Goal: Transaction & Acquisition: Purchase product/service

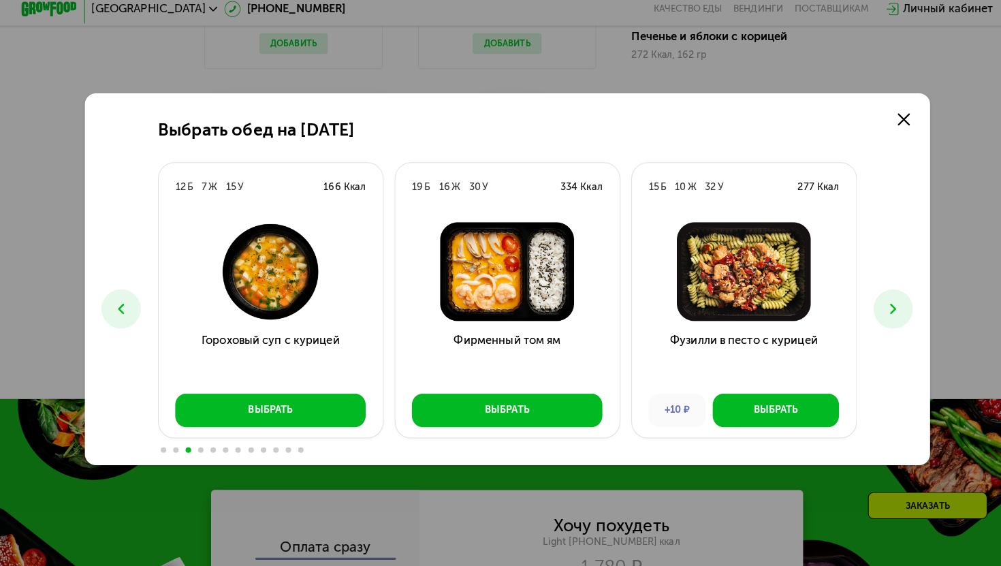
scroll to position [1359, 0]
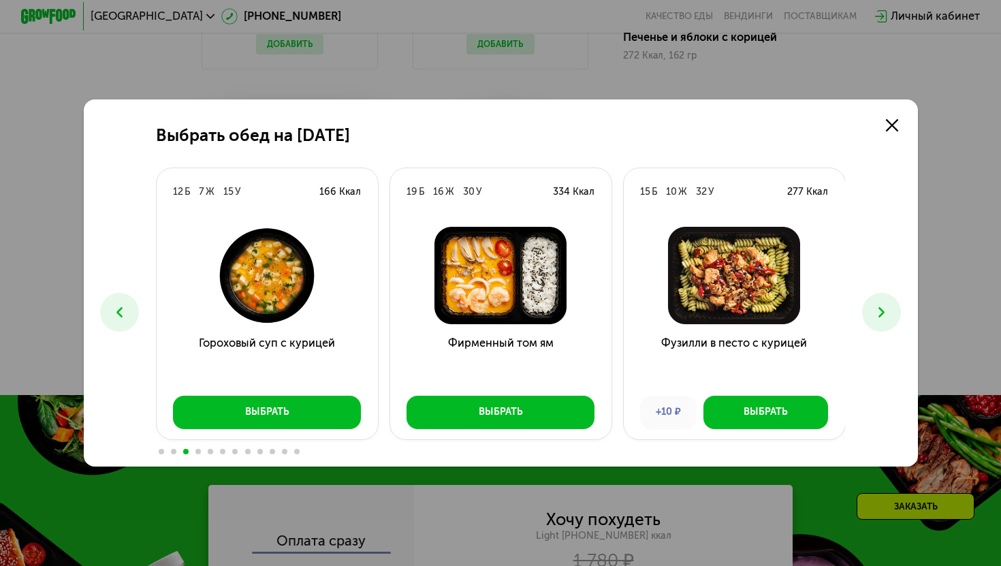
click at [904, 308] on div "Выбрать обед на [DATE] Б 26 Ж 25 У 408 Ккал Феттучини с лососем Выбрать 10 Б 16…" at bounding box center [501, 282] width 834 height 367
click at [880, 308] on icon at bounding box center [881, 312] width 17 height 17
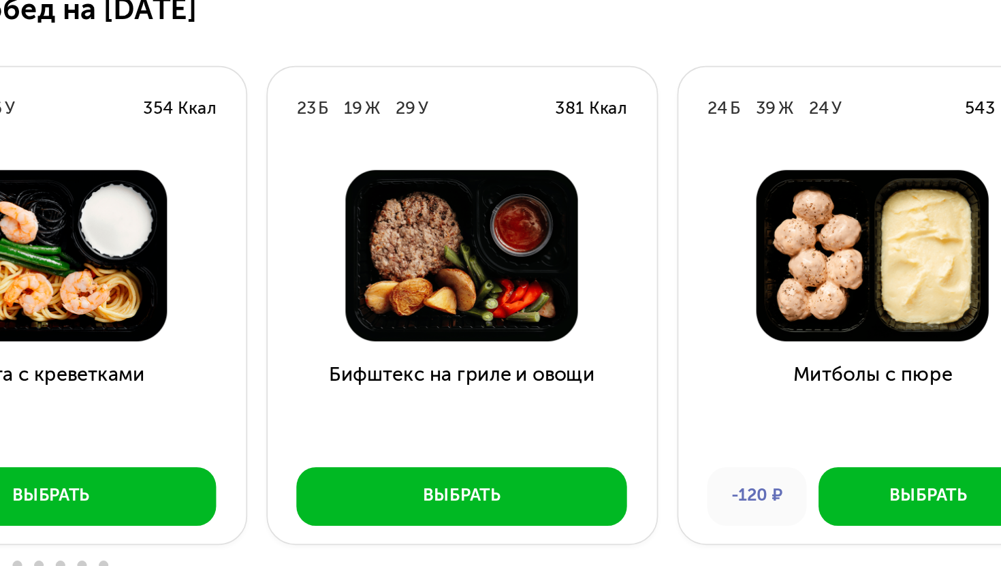
scroll to position [1358, 0]
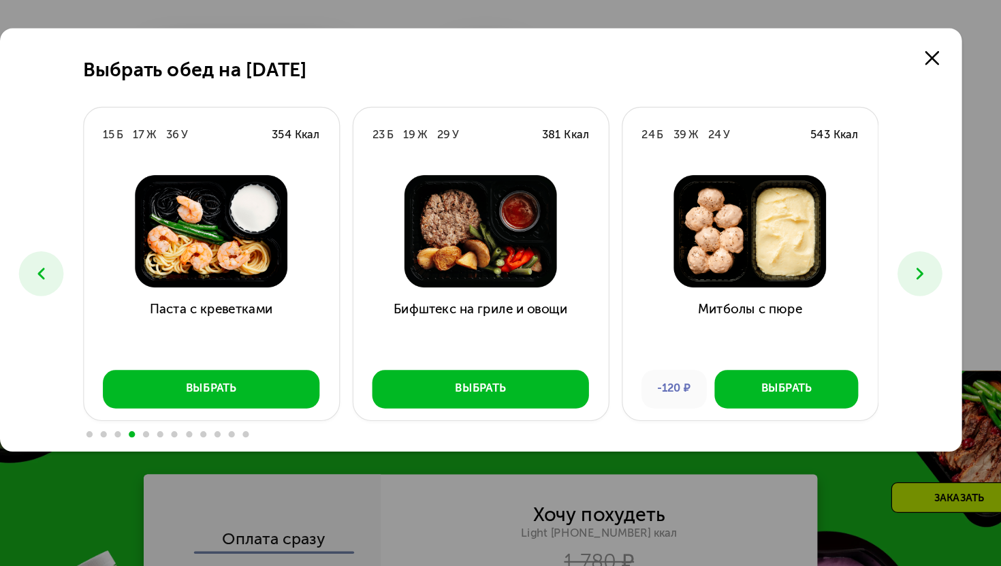
click at [880, 324] on button at bounding box center [881, 312] width 39 height 39
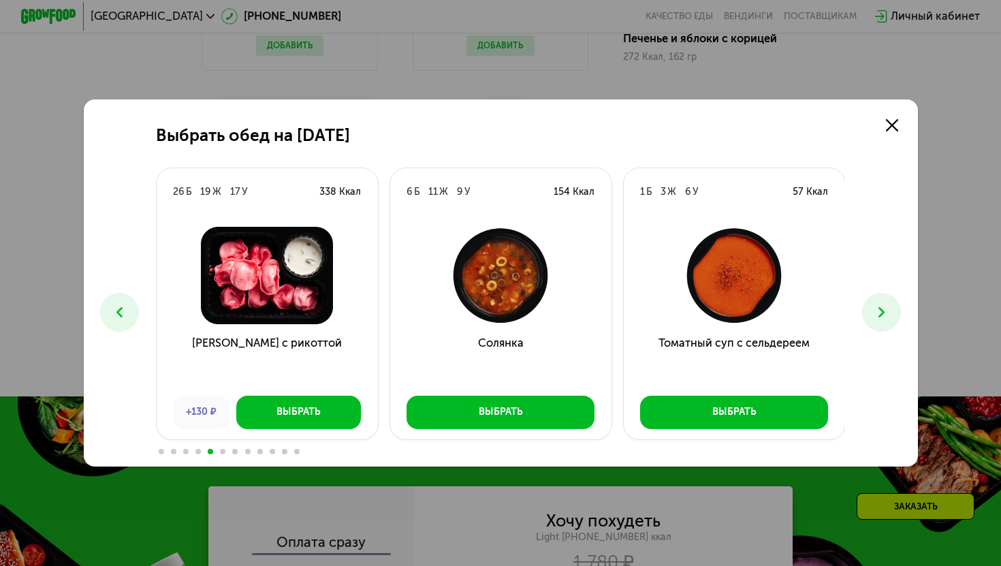
click at [888, 322] on button at bounding box center [881, 312] width 39 height 39
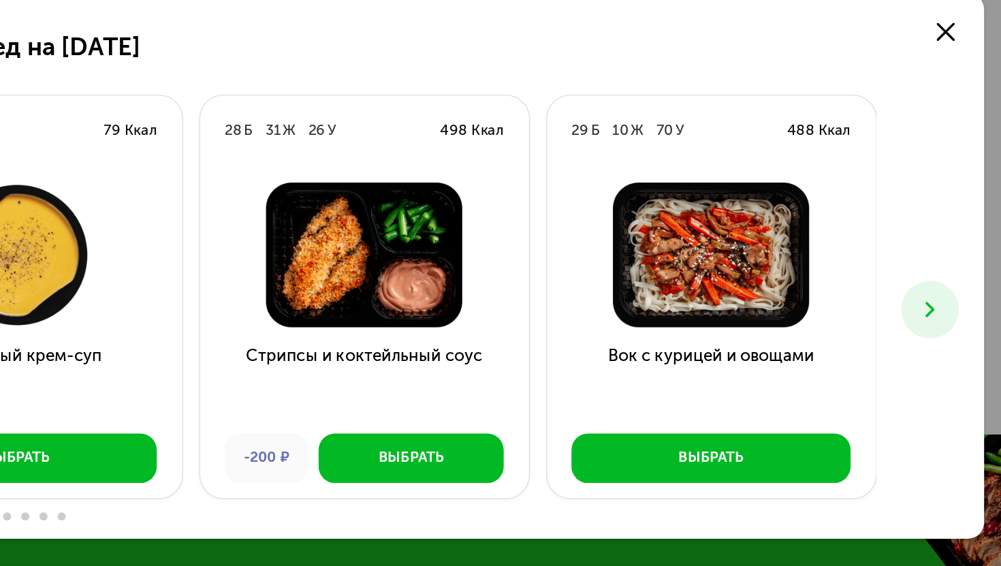
click at [879, 316] on use at bounding box center [881, 312] width 6 height 10
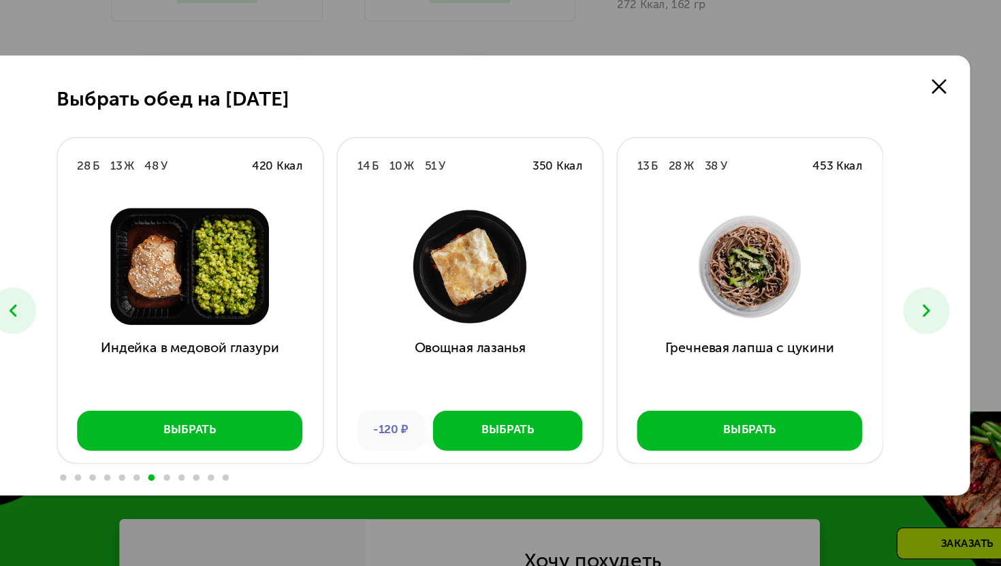
click at [884, 327] on button at bounding box center [881, 312] width 39 height 39
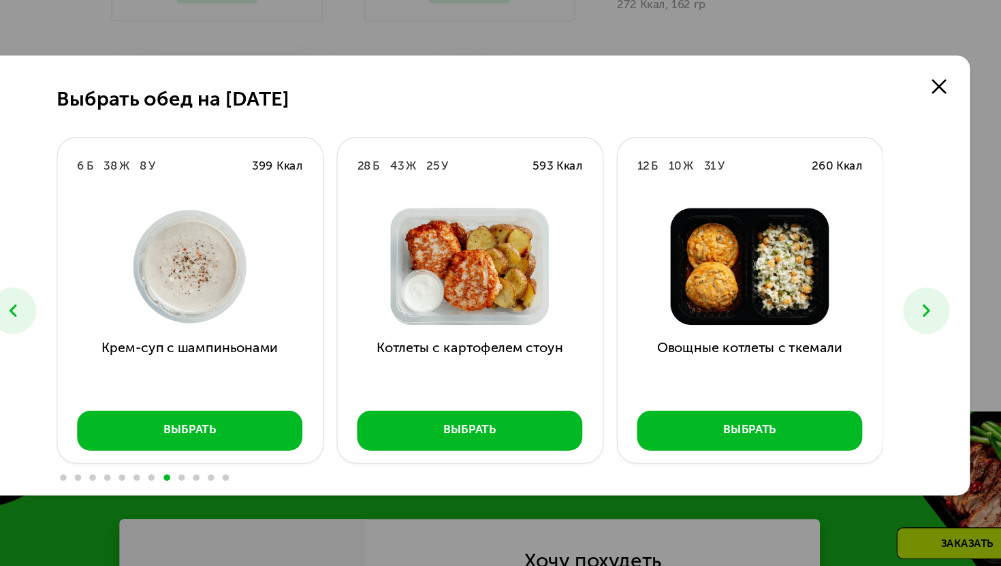
click at [884, 323] on button at bounding box center [881, 312] width 39 height 39
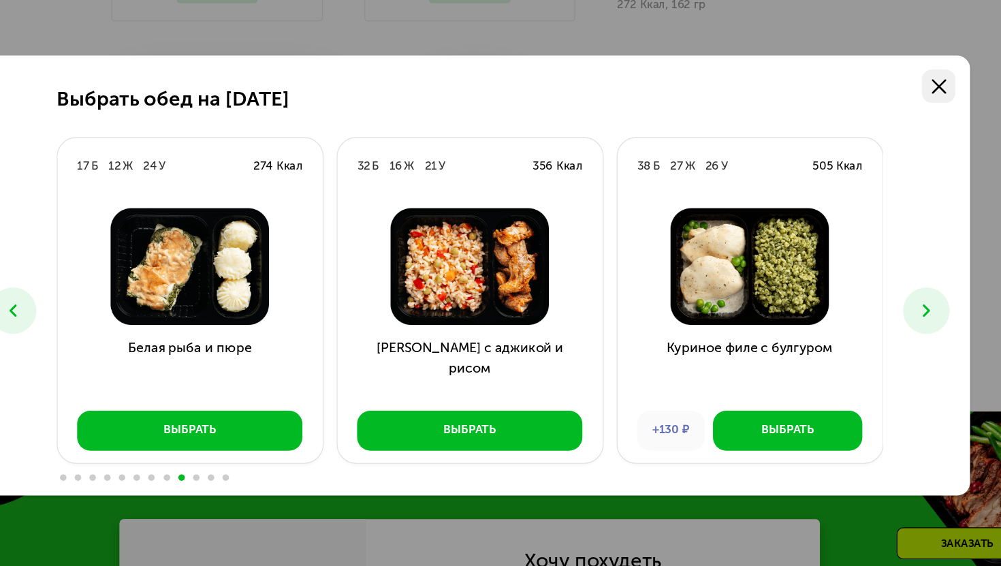
click at [886, 125] on icon at bounding box center [892, 125] width 12 height 12
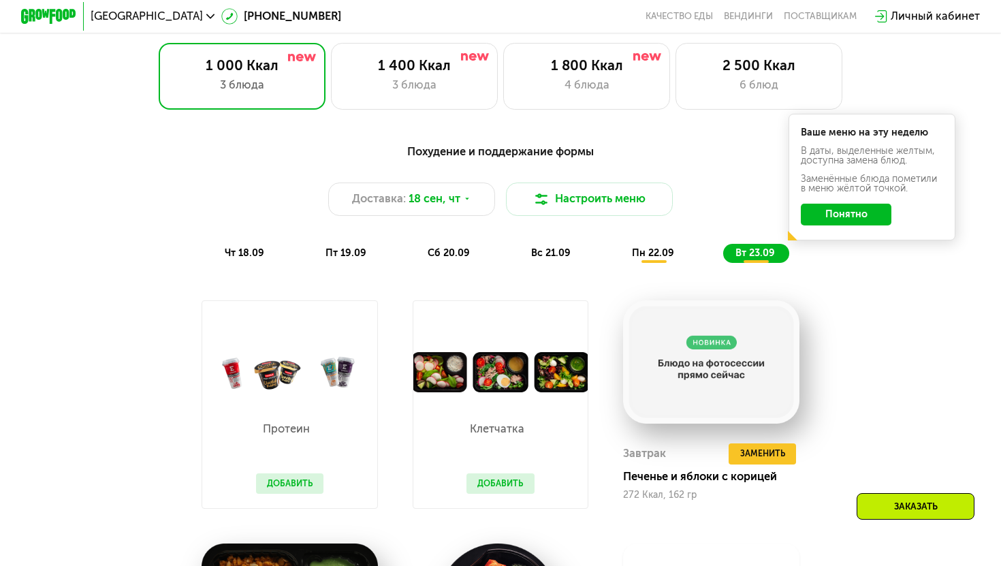
scroll to position [922, 0]
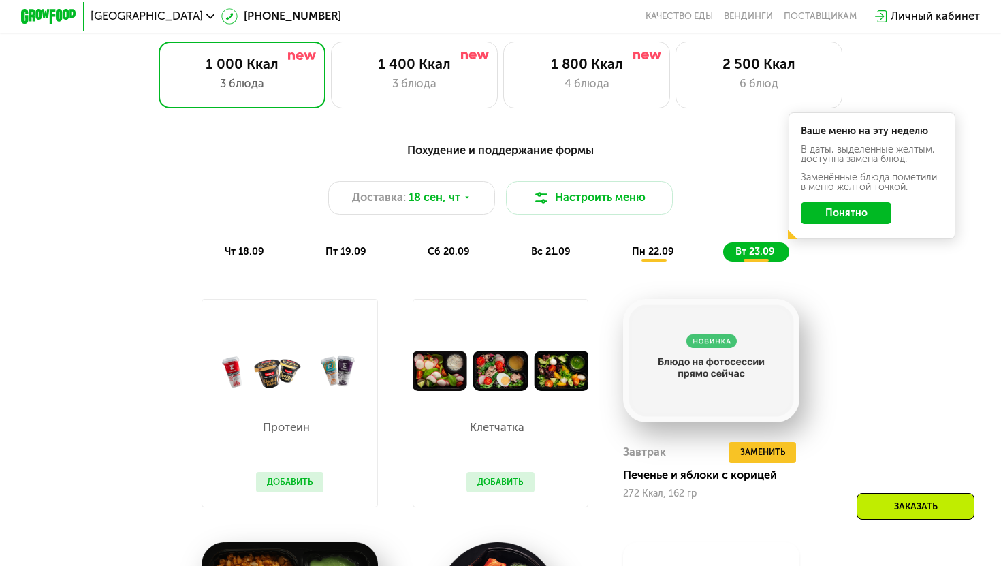
click at [247, 247] on span "чт 18.09" at bounding box center [244, 252] width 39 height 12
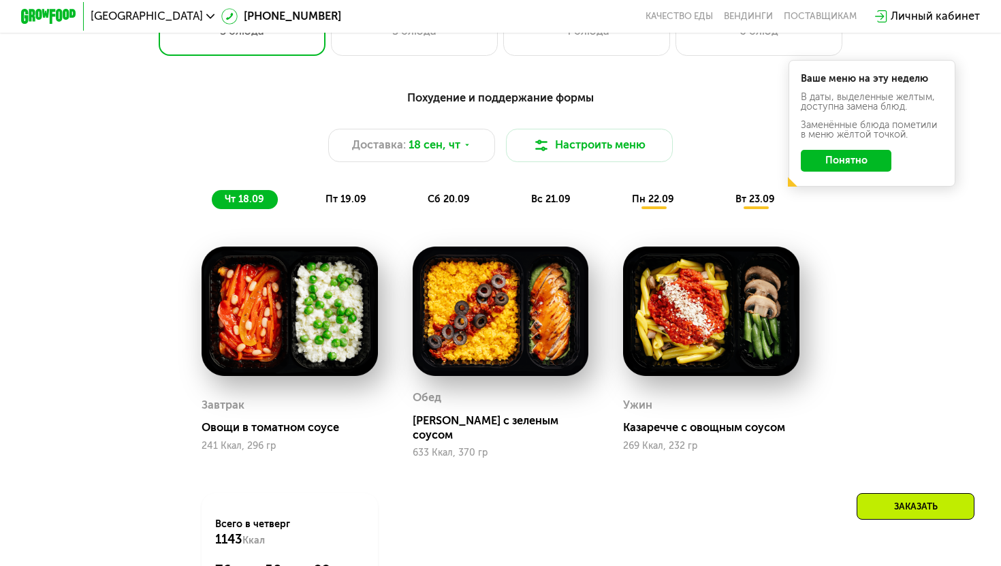
scroll to position [975, 0]
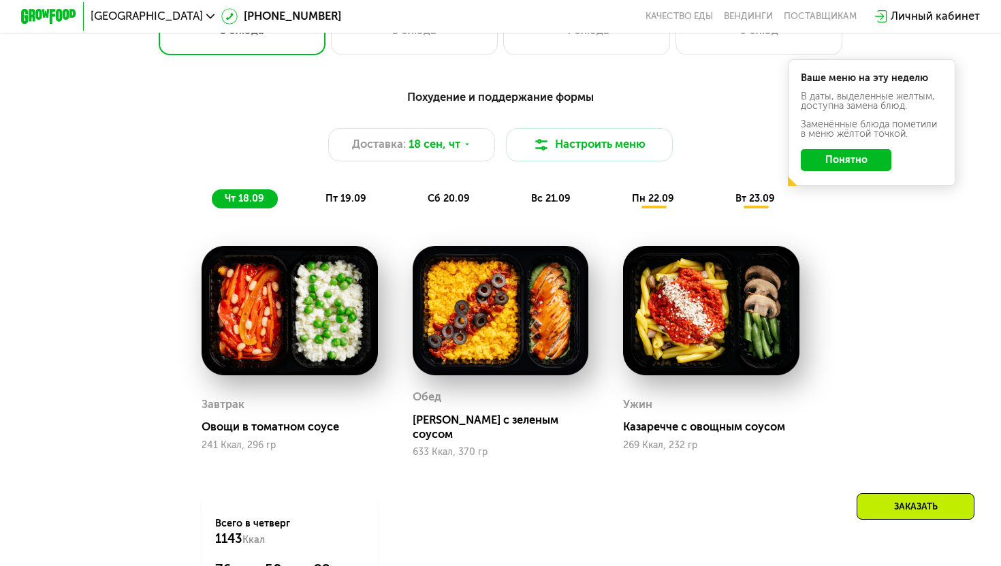
click at [353, 199] on span "пт 19.09" at bounding box center [345, 199] width 41 height 12
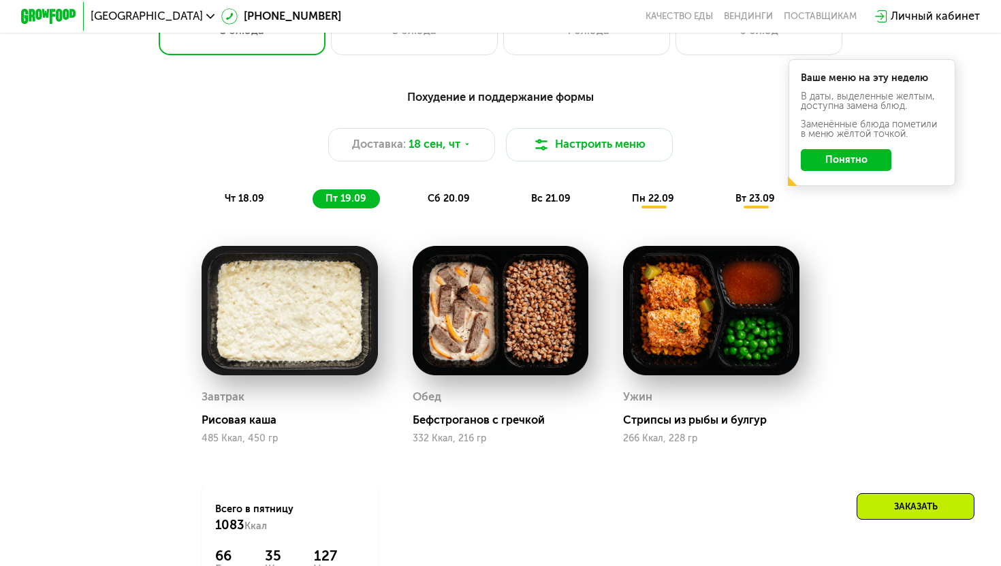
scroll to position [1000, 0]
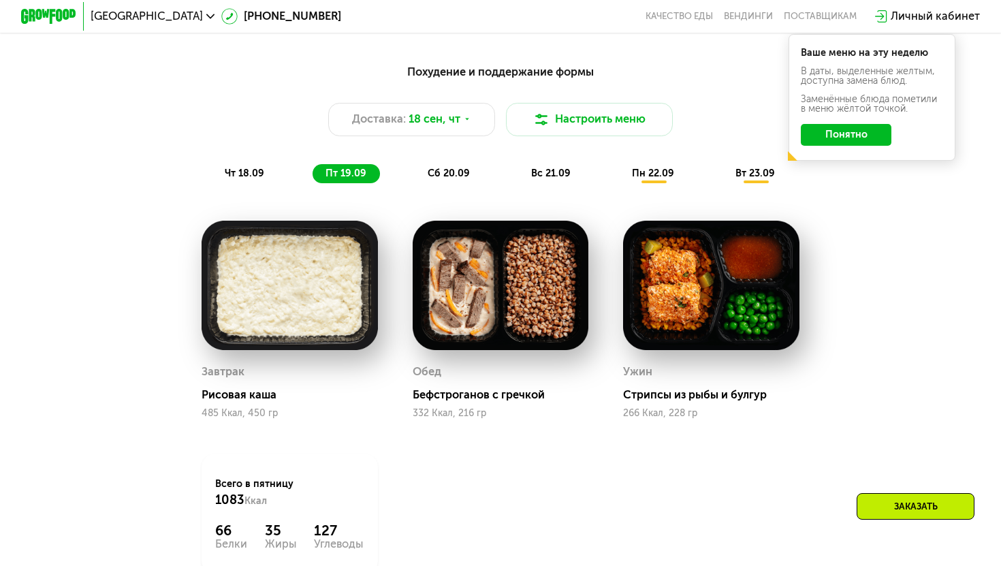
click at [458, 177] on span "сб 20.09" at bounding box center [448, 173] width 42 height 12
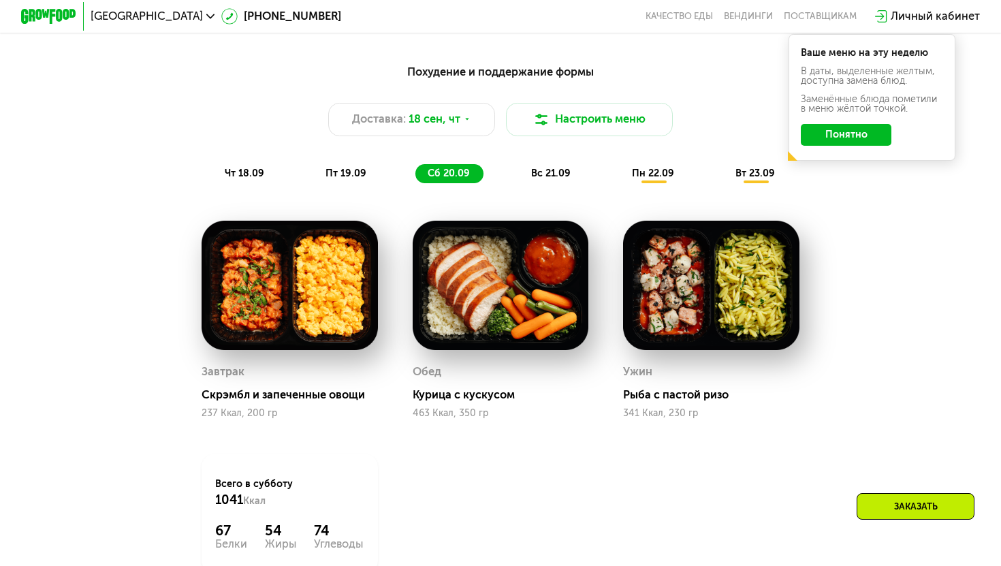
click at [666, 182] on div "пн 22.09" at bounding box center [653, 174] width 69 height 20
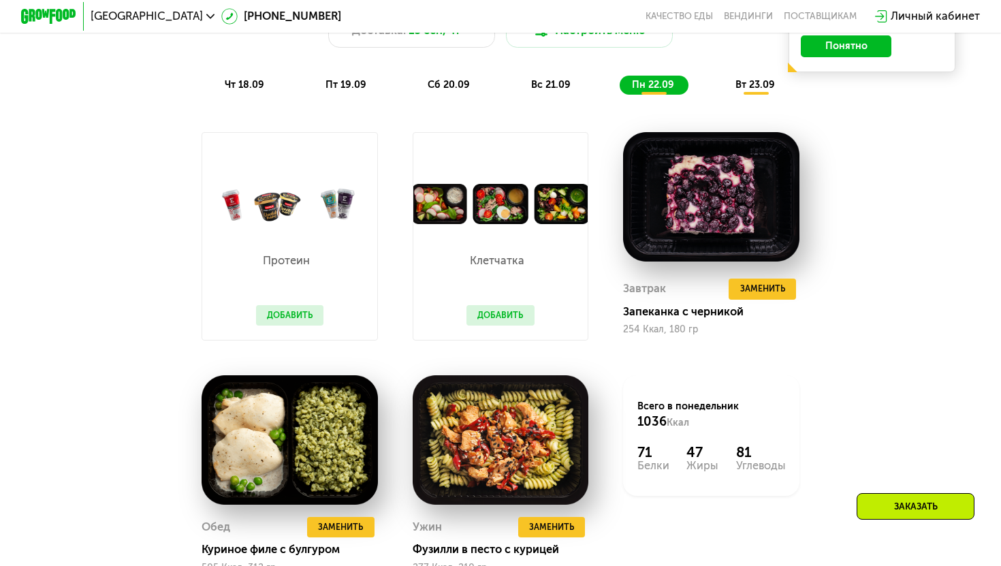
scroll to position [1111, 0]
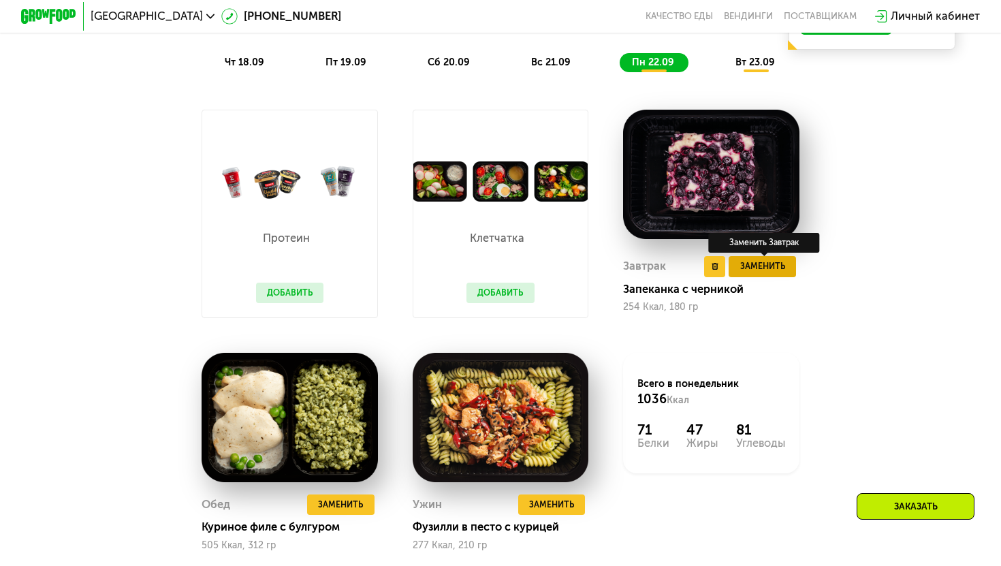
click at [751, 261] on span "Заменить" at bounding box center [762, 266] width 45 height 14
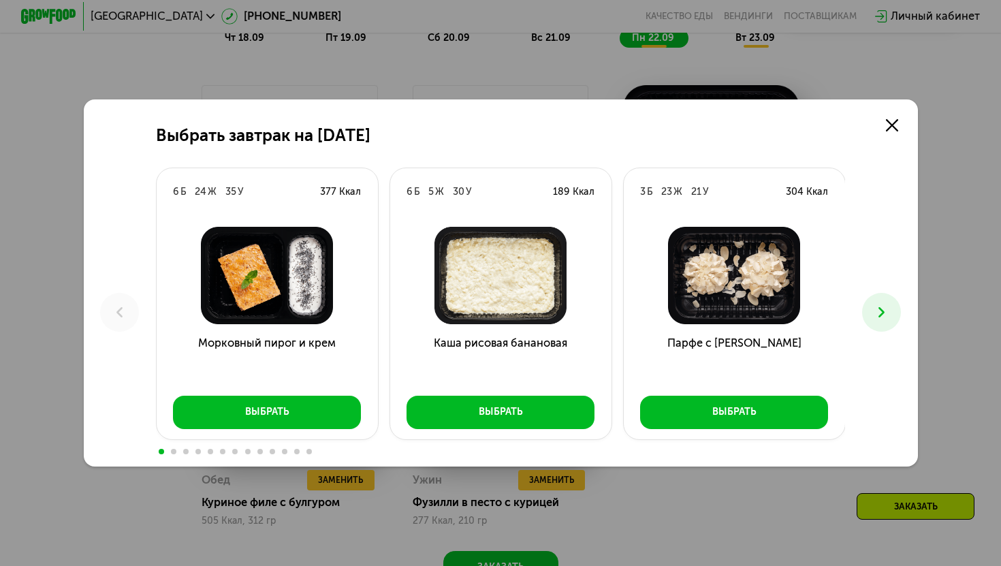
scroll to position [1136, 0]
click at [890, 307] on button at bounding box center [881, 312] width 39 height 39
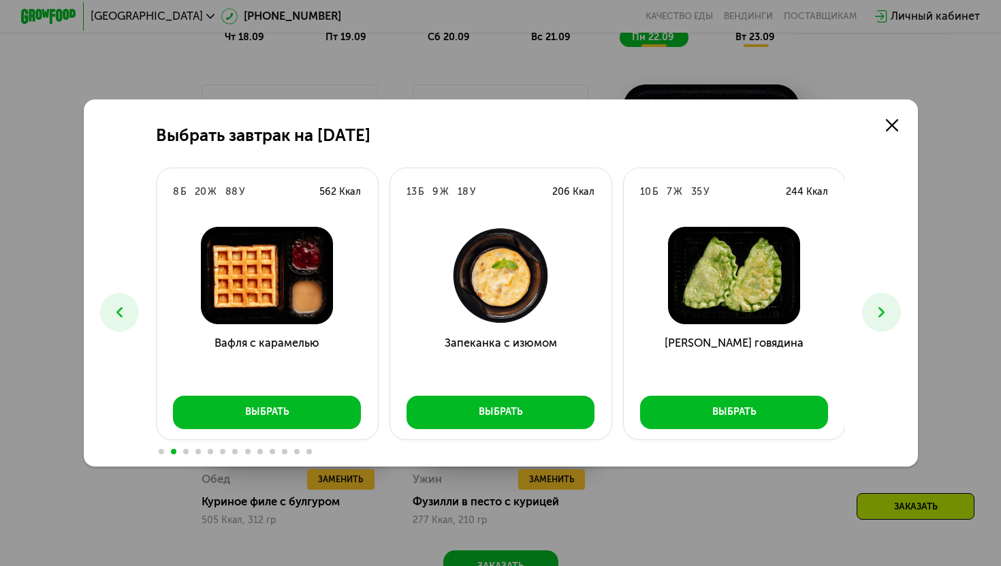
click at [890, 307] on button at bounding box center [881, 312] width 39 height 39
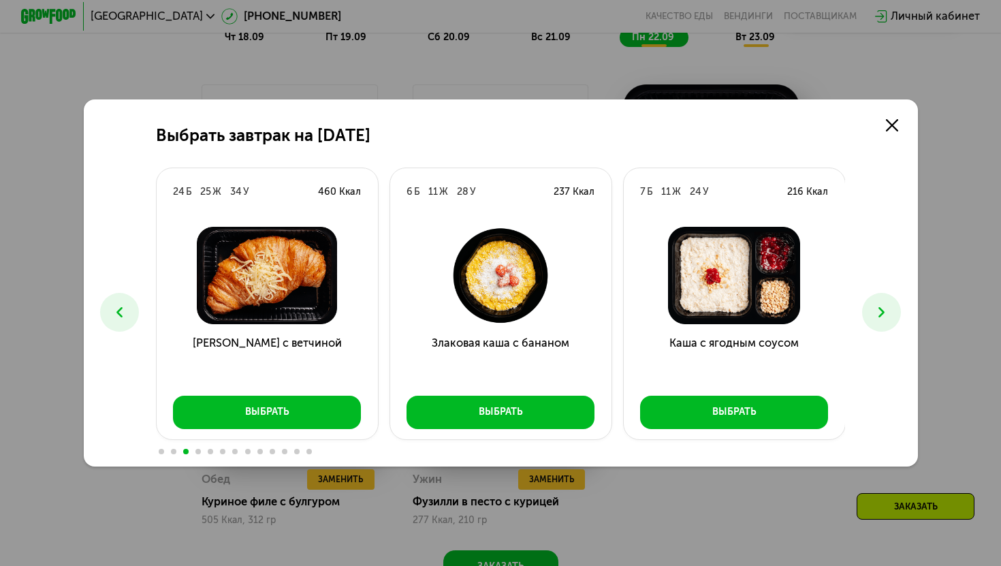
click at [971, 265] on div "Выбрать завтрак на [DATE] 6 Б 24 Ж 35 У 377 Ккал Морковный пирог и крем Выбрать…" at bounding box center [500, 283] width 1001 height 566
click at [898, 121] on link at bounding box center [891, 125] width 28 height 28
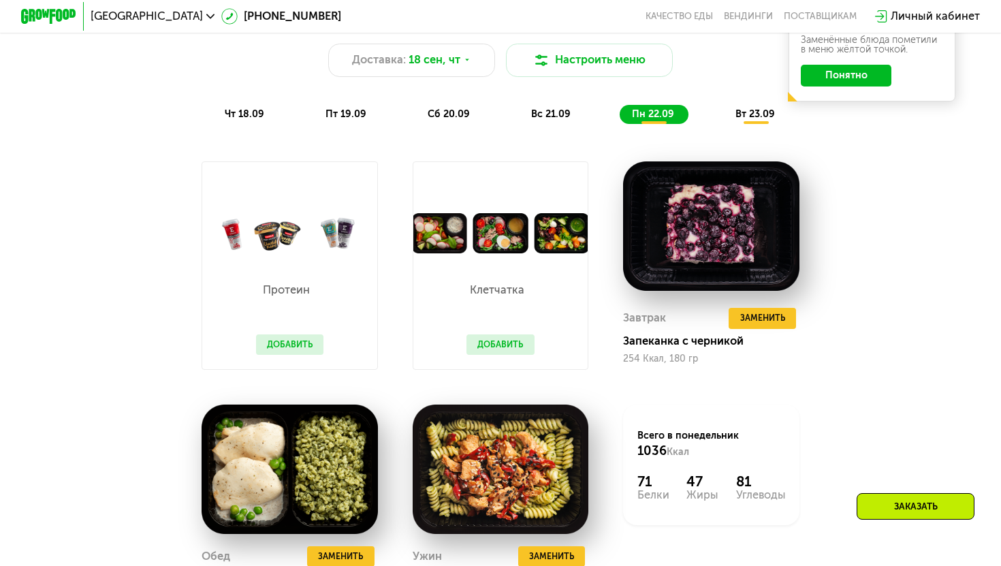
scroll to position [1019, 0]
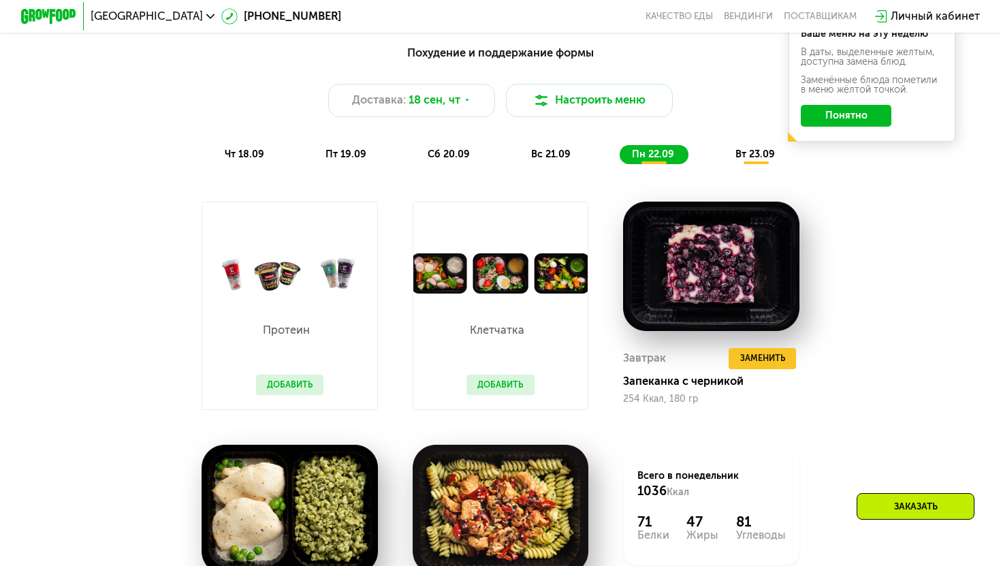
click at [743, 146] on div "вт 23.09" at bounding box center [756, 155] width 66 height 20
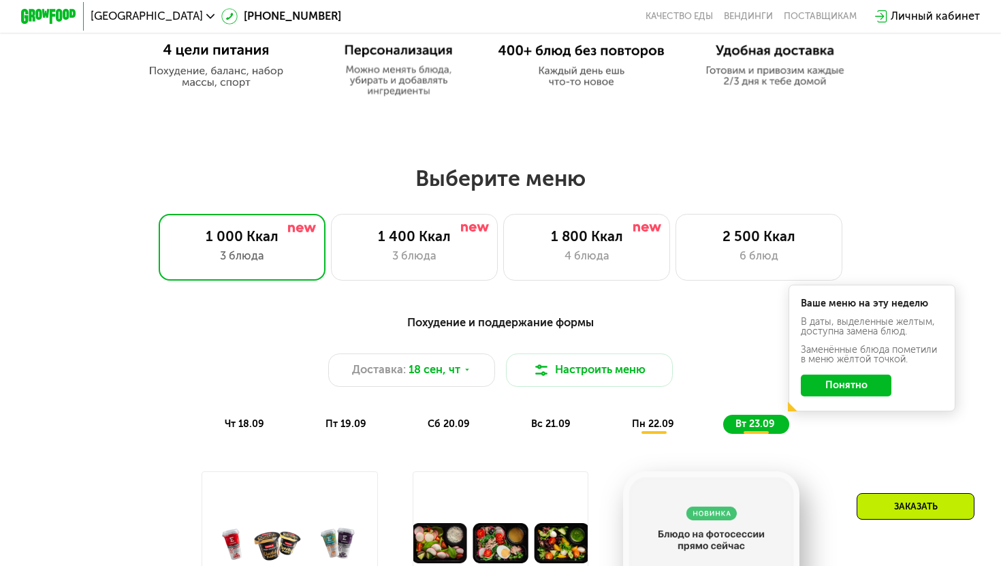
scroll to position [751, 0]
